Goal: Check status: Check status

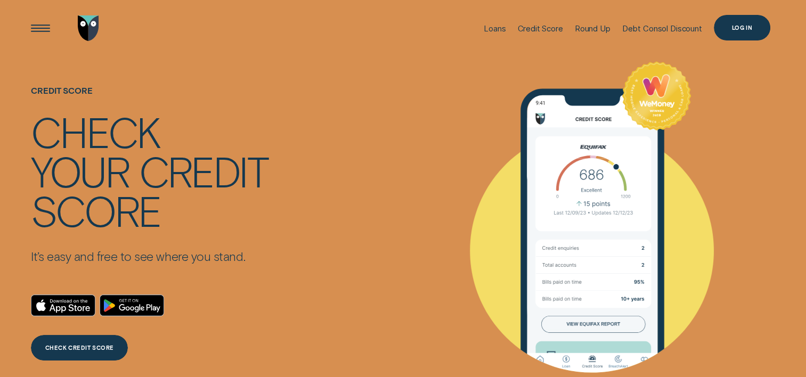
click at [737, 25] on div "Log in" at bounding box center [741, 27] width 21 height 5
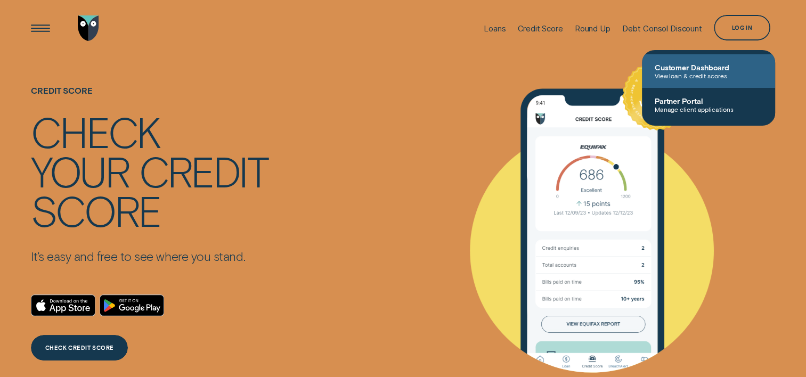
click at [699, 72] on span "View loan & credit scores" at bounding box center [708, 75] width 108 height 7
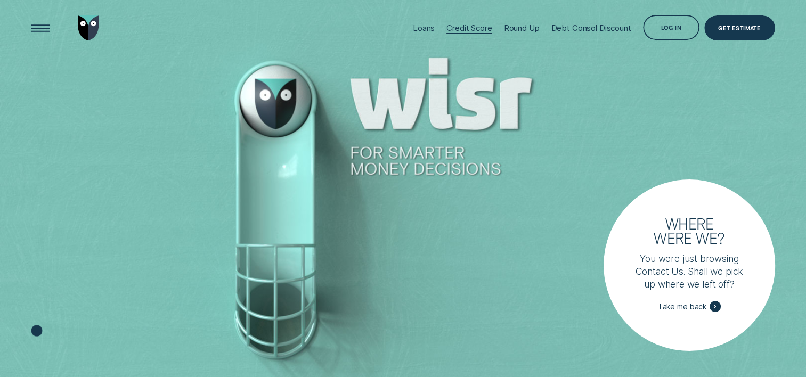
click at [469, 28] on div "Credit Score" at bounding box center [468, 28] width 45 height 10
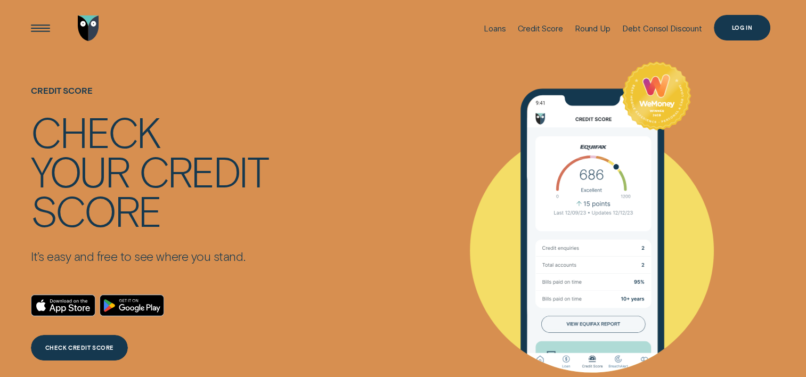
click at [731, 31] on div "Log in" at bounding box center [742, 28] width 56 height 26
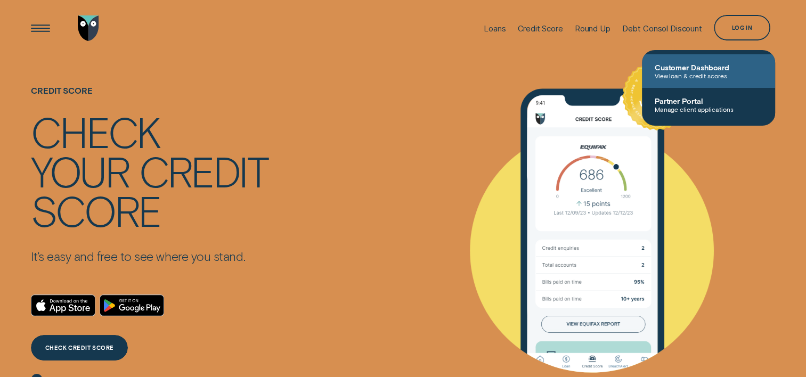
click at [697, 66] on span "Customer Dashboard" at bounding box center [708, 67] width 108 height 9
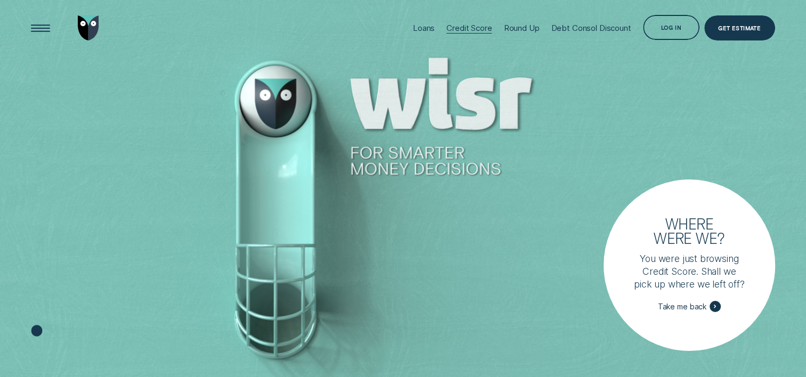
click at [469, 30] on div "Credit Score" at bounding box center [468, 28] width 45 height 10
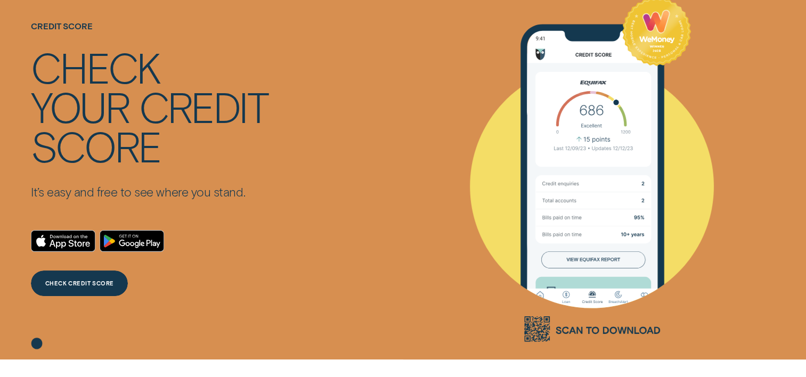
scroll to position [107, 0]
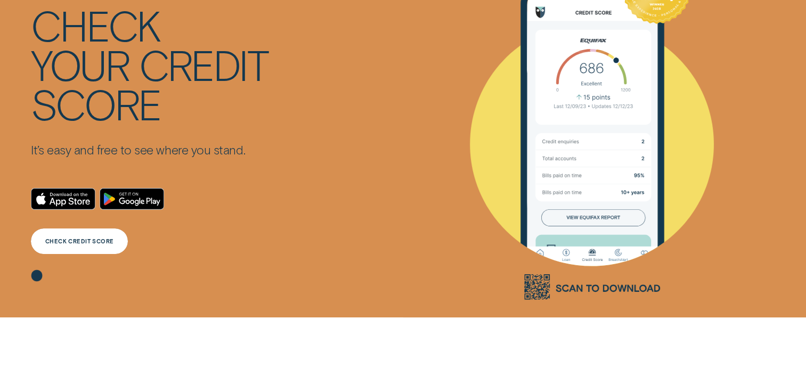
click at [62, 241] on div "CHECK CREDIT SCORE" at bounding box center [79, 241] width 69 height 5
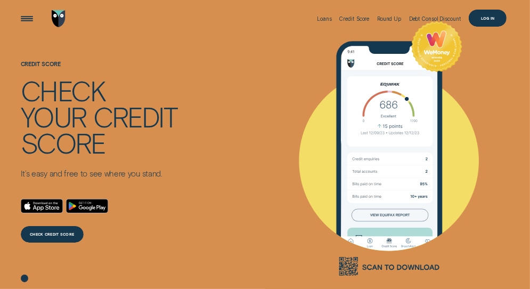
click at [479, 17] on div "Log in" at bounding box center [487, 18] width 37 height 17
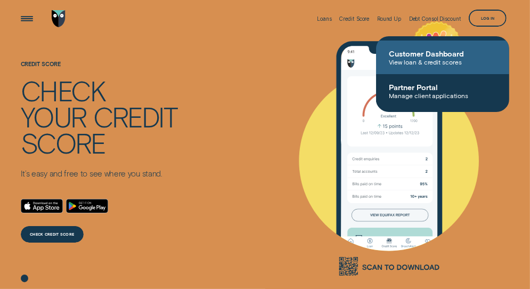
click at [440, 50] on span "Customer Dashboard" at bounding box center [443, 53] width 108 height 9
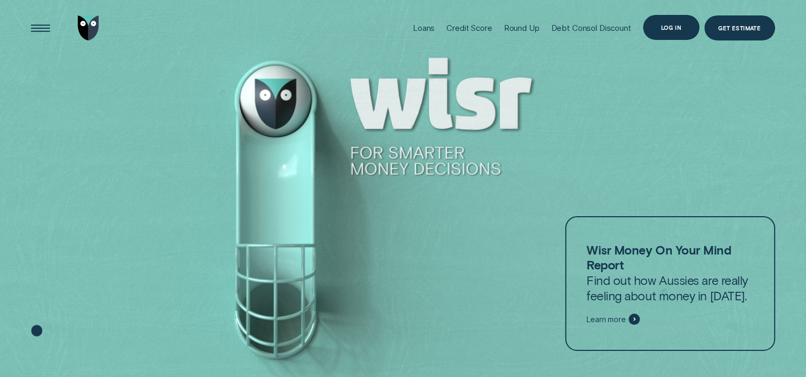
click at [678, 28] on div "Log in" at bounding box center [670, 27] width 21 height 5
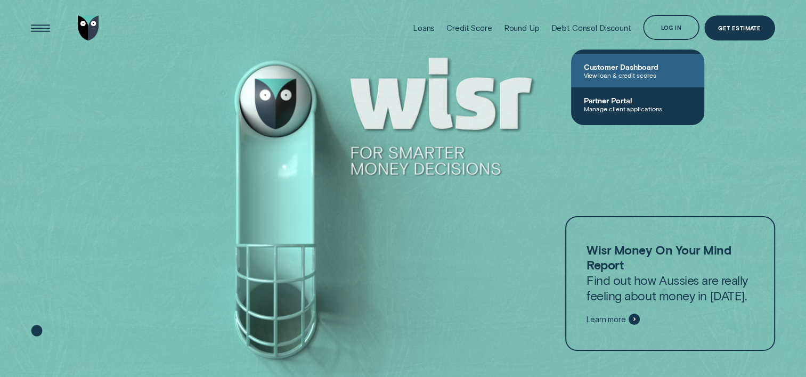
click at [639, 72] on span "View loan & credit scores" at bounding box center [638, 74] width 108 height 7
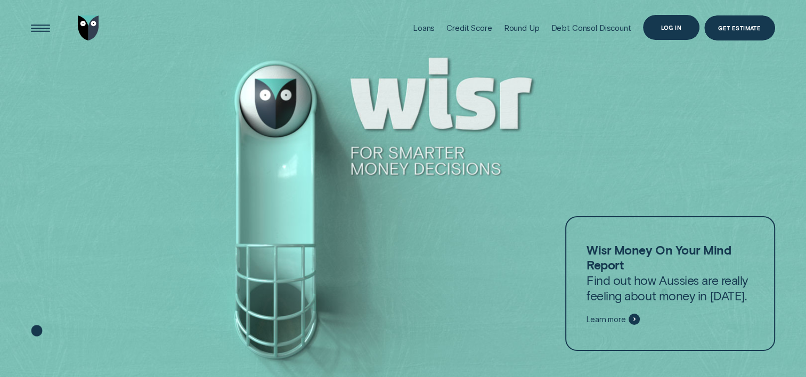
click at [672, 28] on div "Log in" at bounding box center [670, 27] width 21 height 5
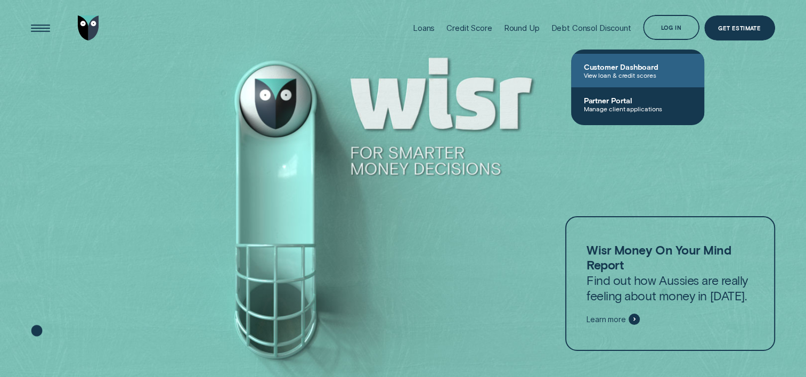
click at [627, 69] on span "Customer Dashboard" at bounding box center [638, 66] width 108 height 9
